Goal: Transaction & Acquisition: Purchase product/service

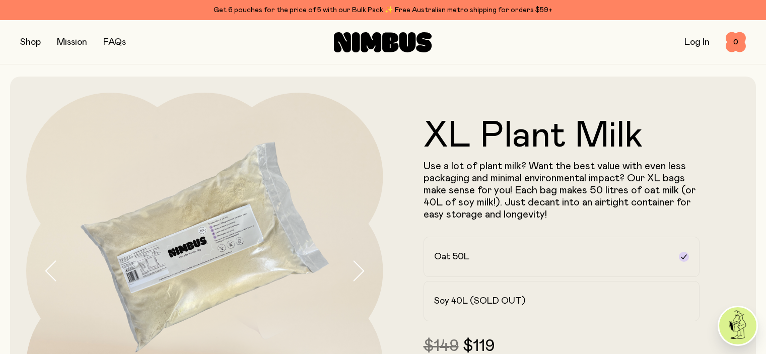
scroll to position [50, 0]
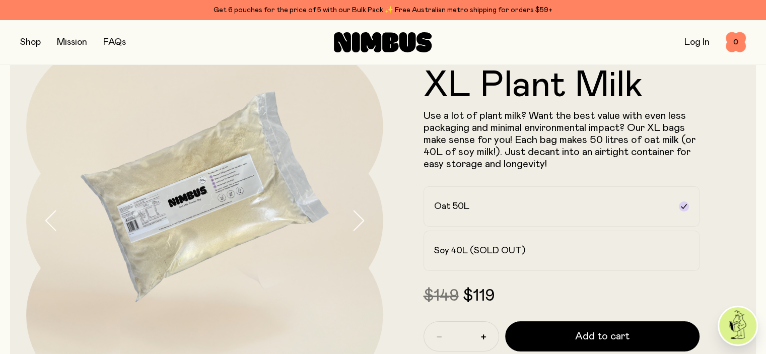
click at [698, 44] on link "Log In" at bounding box center [696, 42] width 25 height 9
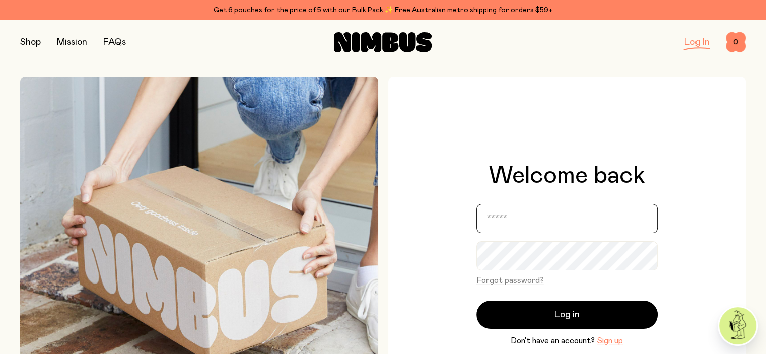
click at [512, 227] on input "email" at bounding box center [566, 218] width 181 height 29
type input "**********"
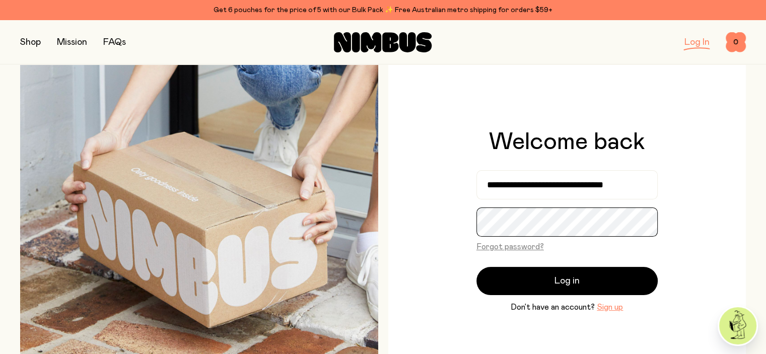
scroll to position [101, 0]
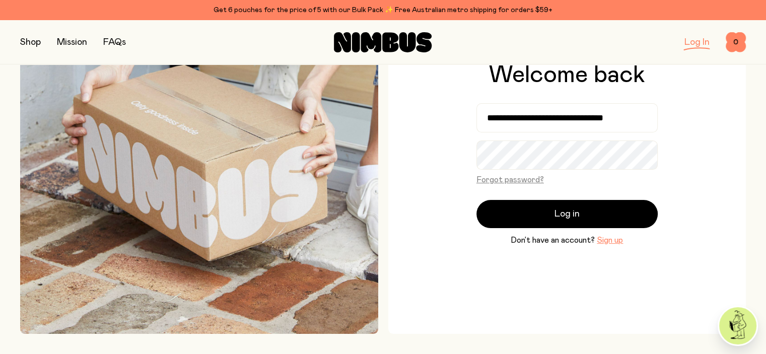
click at [25, 45] on button "button" at bounding box center [30, 42] width 21 height 14
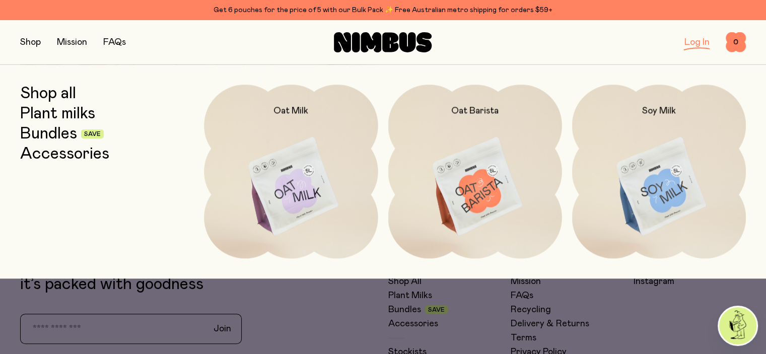
scroll to position [201, 0]
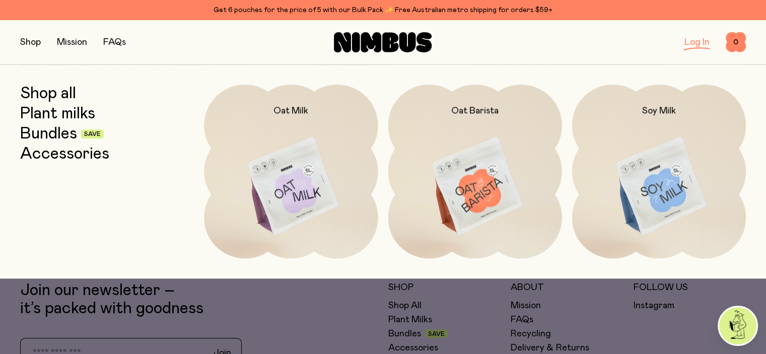
drag, startPoint x: 35, startPoint y: 44, endPoint x: 53, endPoint y: 50, distance: 19.1
click at [35, 43] on button "button" at bounding box center [30, 42] width 21 height 14
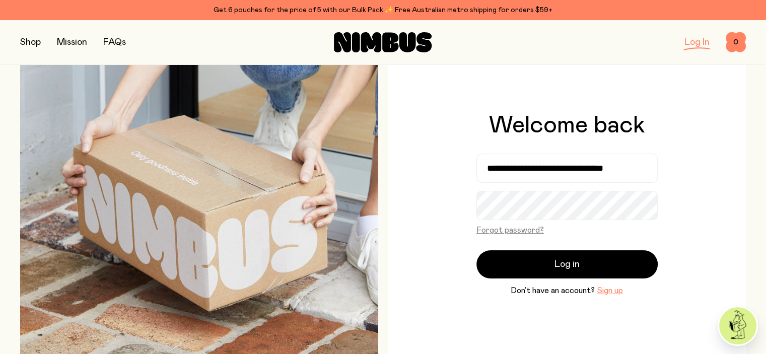
scroll to position [0, 0]
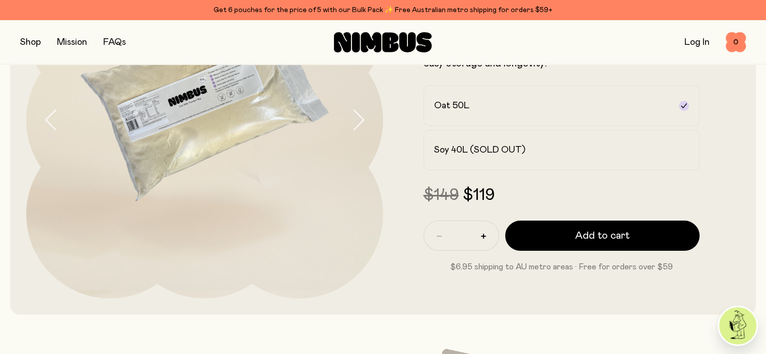
scroll to position [101, 0]
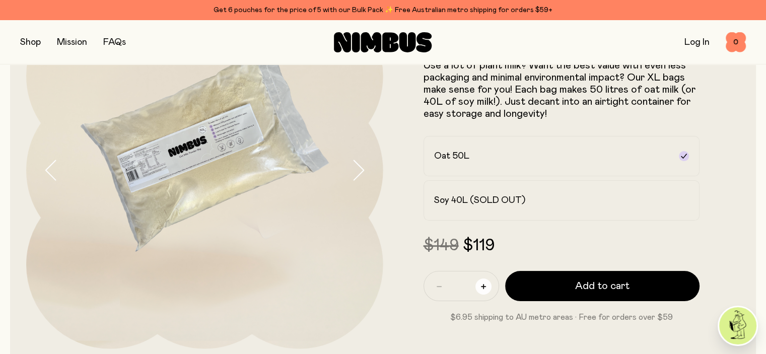
click at [484, 289] on icon "button" at bounding box center [483, 286] width 5 height 5
type input "*"
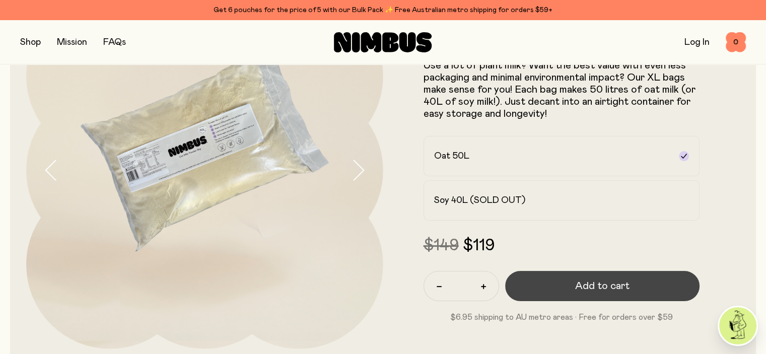
click at [564, 285] on button "Add to cart" at bounding box center [602, 286] width 195 height 30
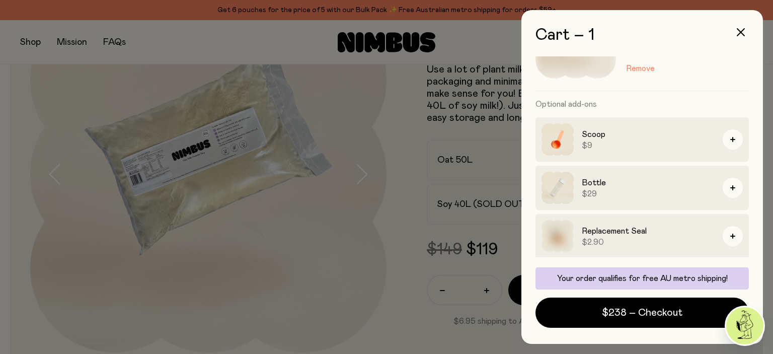
scroll to position [71, 0]
click at [745, 28] on button "button" at bounding box center [741, 32] width 24 height 24
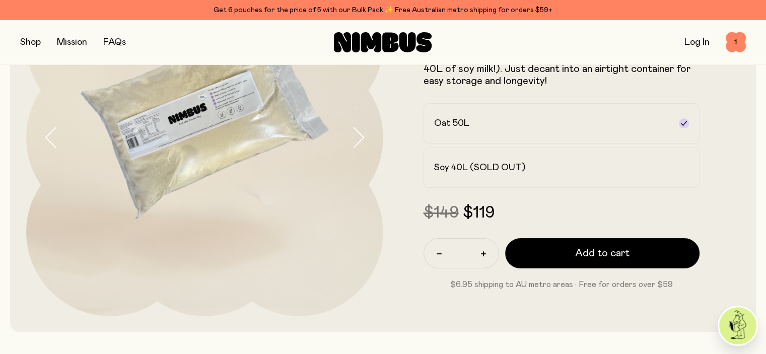
scroll to position [151, 0]
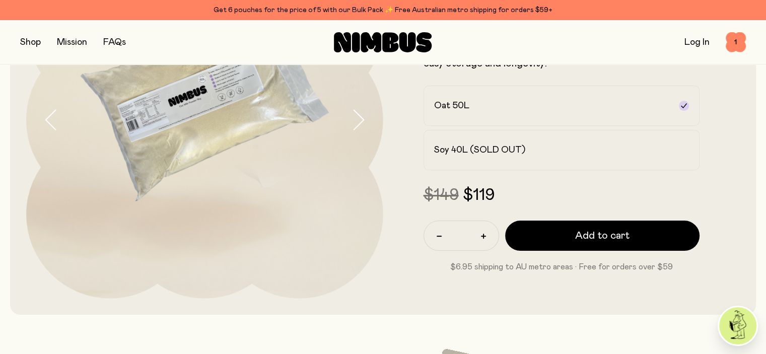
click at [360, 130] on icon "button" at bounding box center [358, 119] width 14 height 21
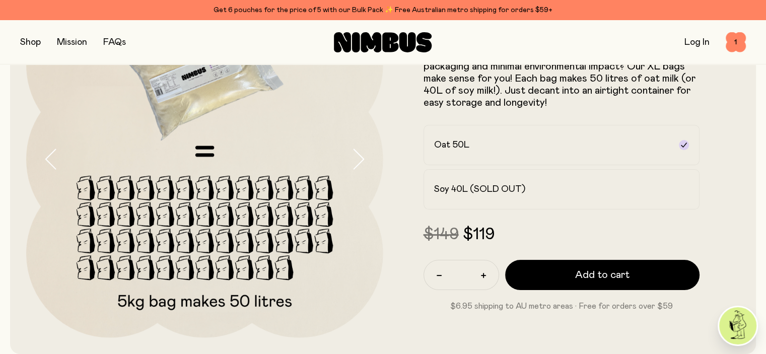
scroll to position [50, 0]
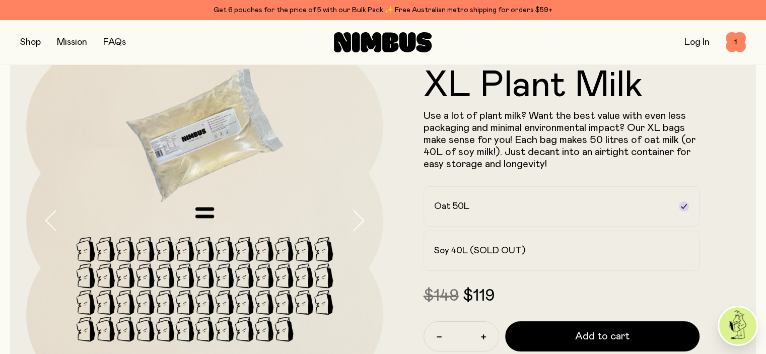
click at [363, 223] on icon "button" at bounding box center [358, 220] width 14 height 21
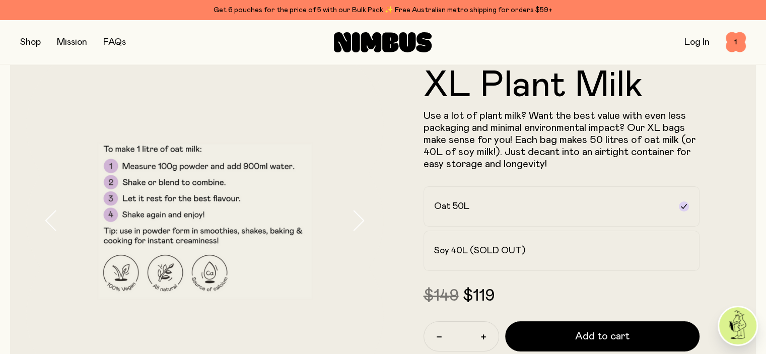
click at [363, 223] on icon "button" at bounding box center [358, 220] width 14 height 21
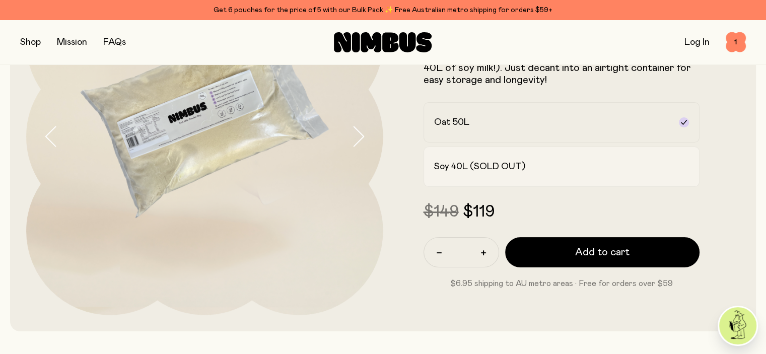
scroll to position [151, 0]
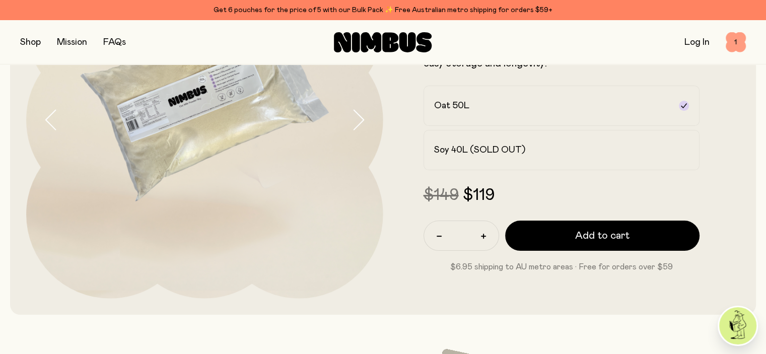
click at [735, 47] on span "1" at bounding box center [736, 42] width 20 height 20
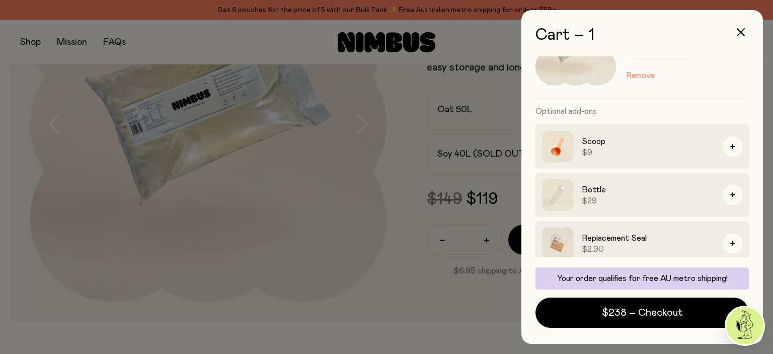
scroll to position [71, 0]
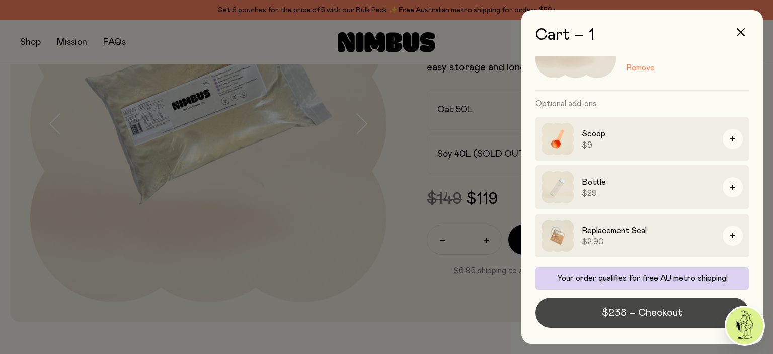
click at [627, 316] on span "$238 – Checkout" at bounding box center [642, 313] width 81 height 14
